Goal: Navigation & Orientation: Find specific page/section

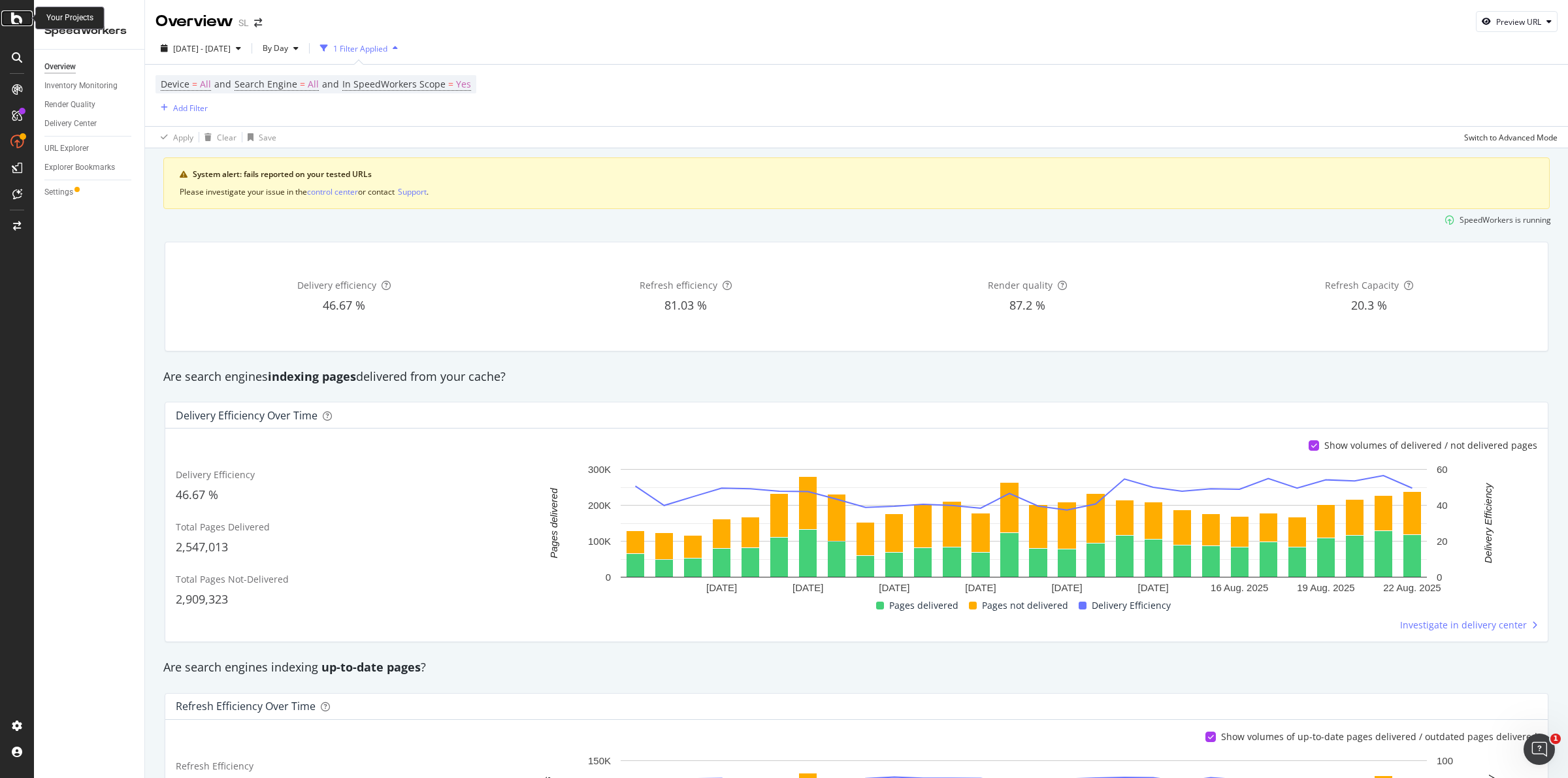
click at [15, 14] on icon at bounding box center [17, 19] width 11 height 16
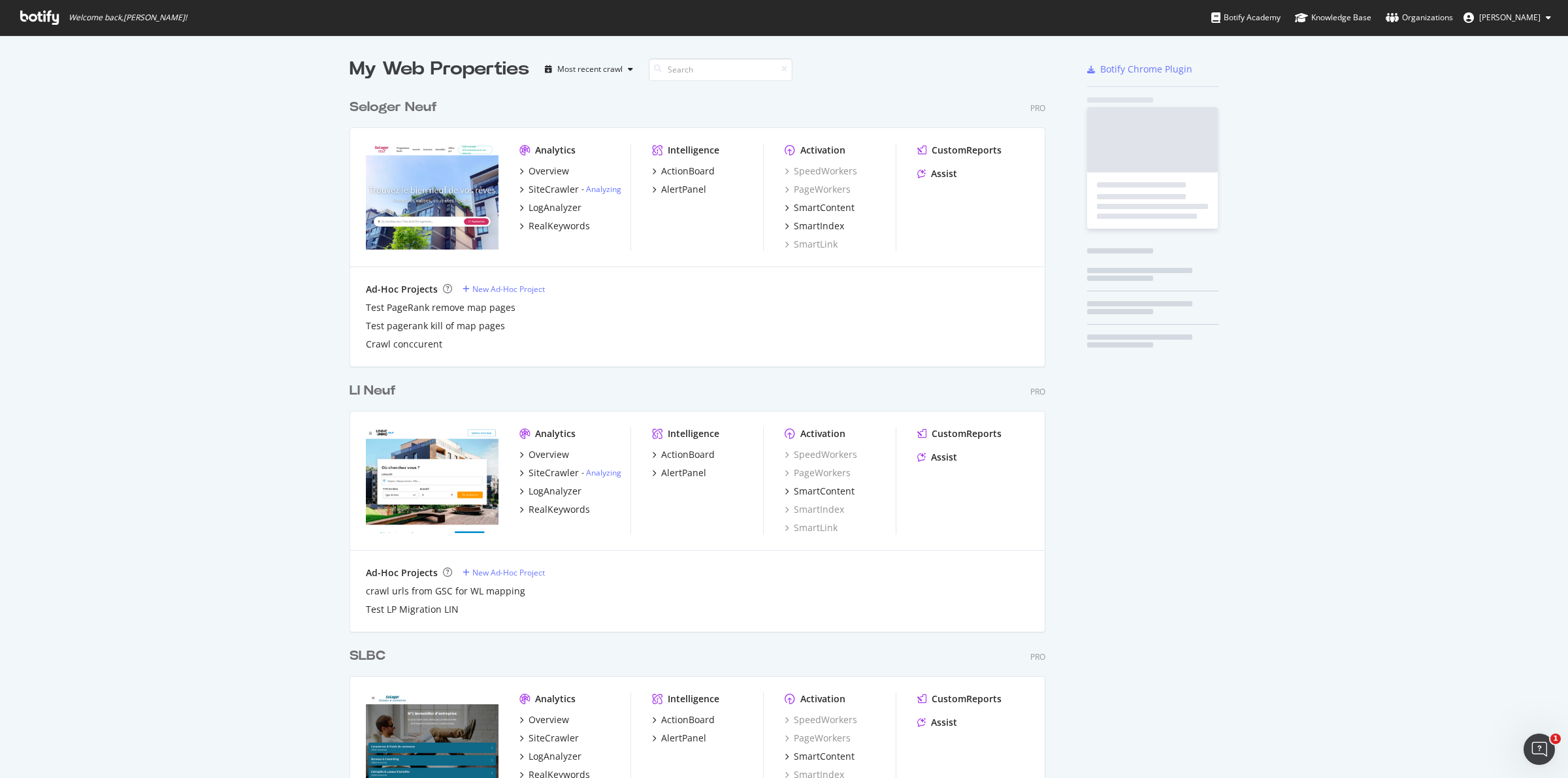
scroll to position [766, 1543]
